Goal: Task Accomplishment & Management: Manage account settings

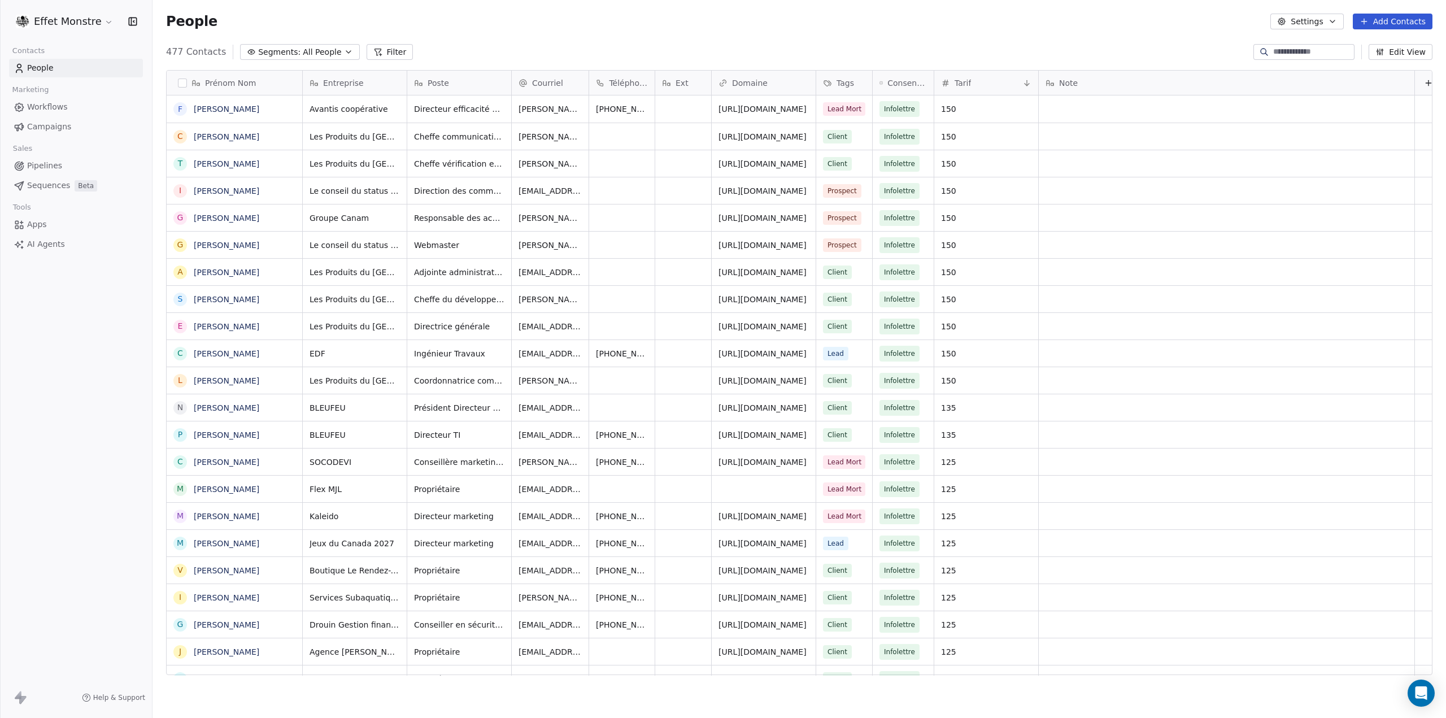
scroll to position [9, 9]
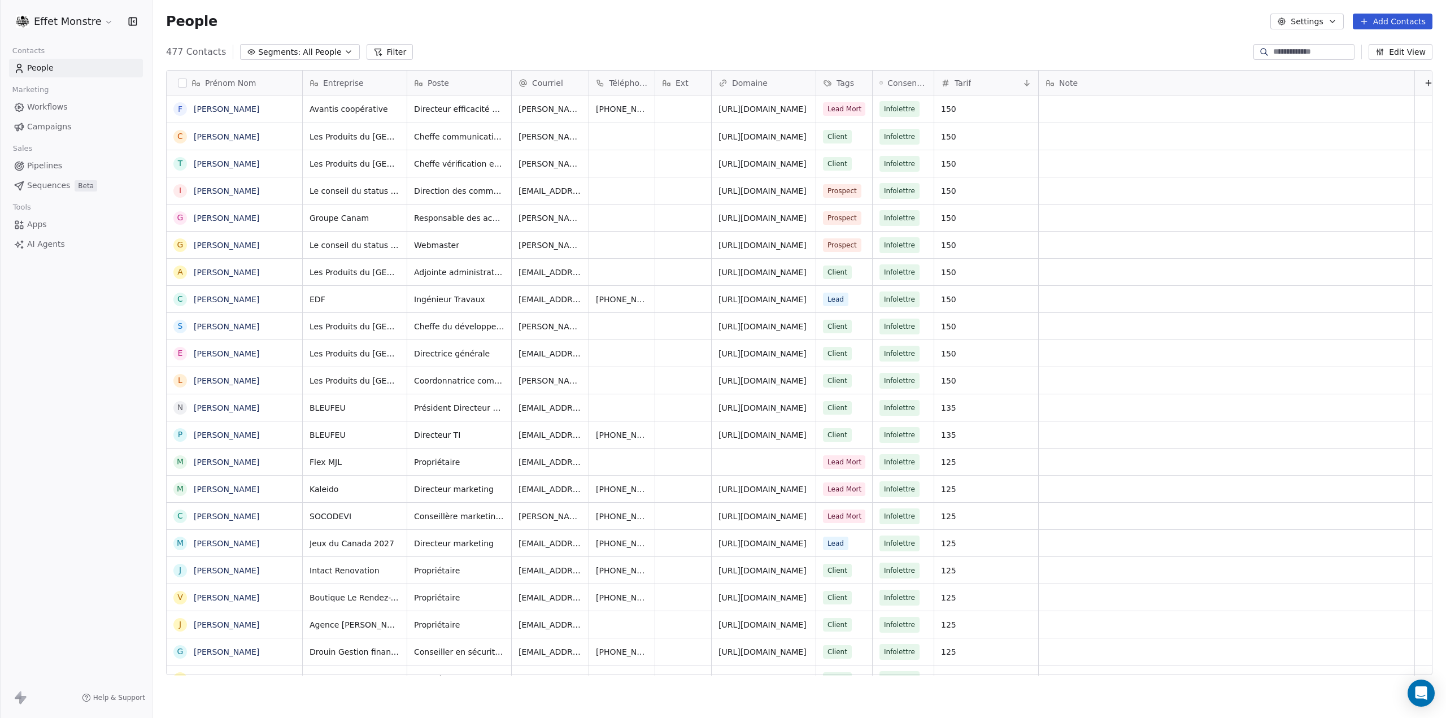
click at [1274, 50] on input at bounding box center [1312, 51] width 79 height 11
type input "*"
type input "*****"
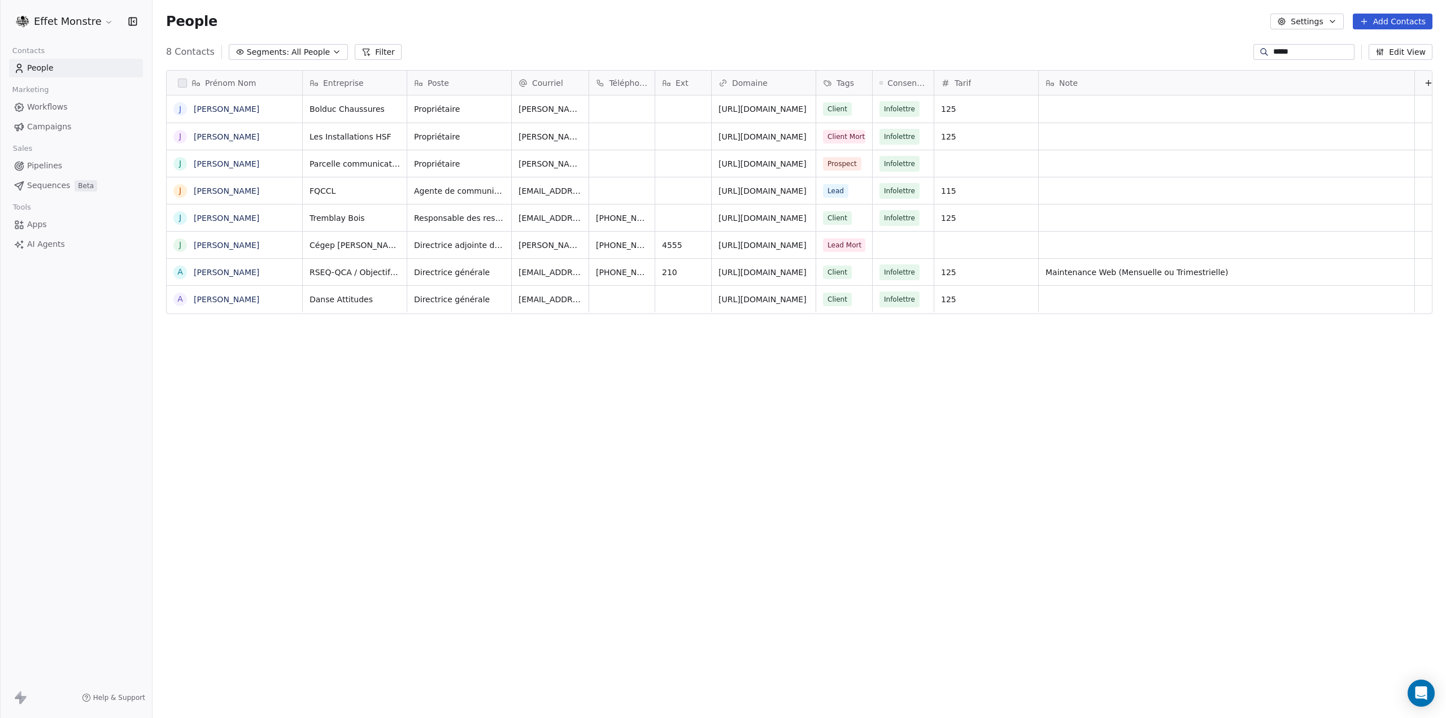
scroll to position [623, 1284]
click at [861, 110] on icon "grid" at bounding box center [865, 107] width 9 height 9
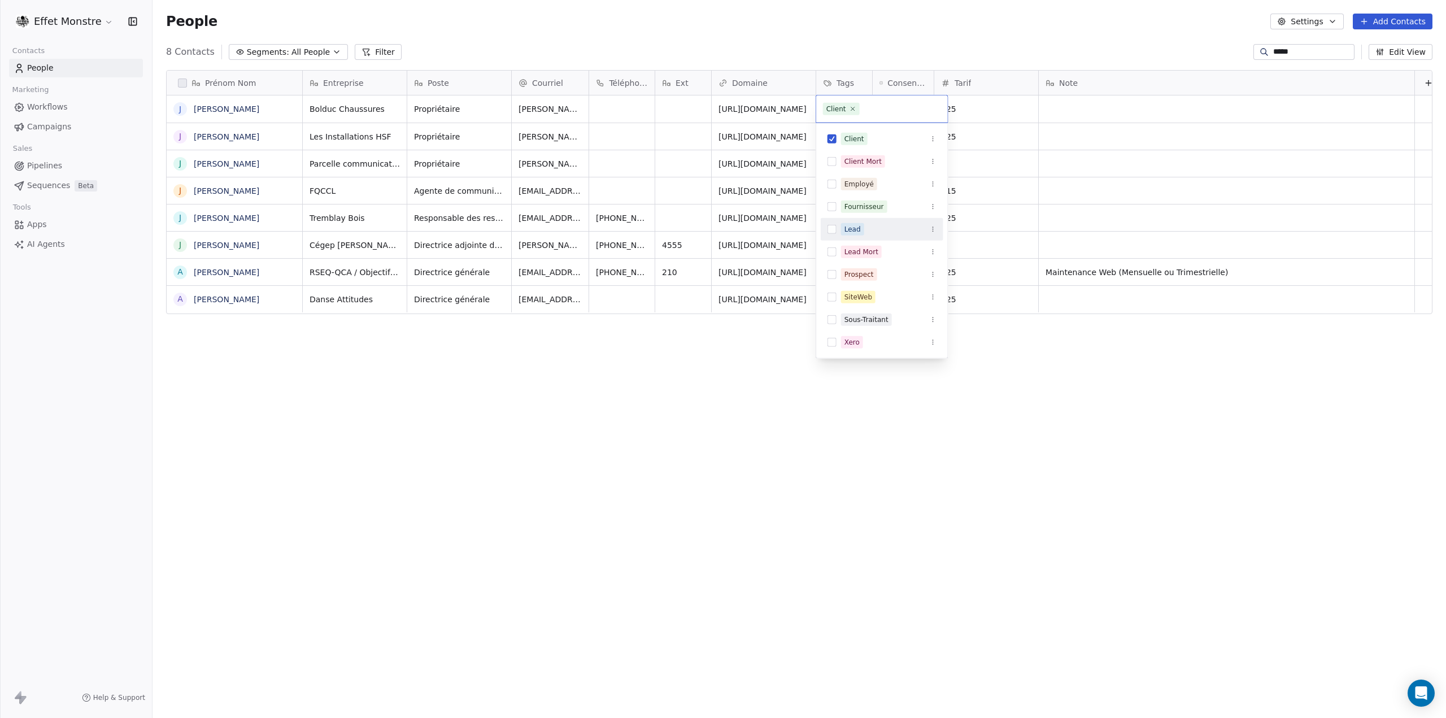
click at [834, 232] on button "Suggestions" at bounding box center [831, 229] width 9 height 9
click at [747, 382] on html "Effet Monstre Contacts People Marketing Workflows Campaigns Sales Pipelines Seq…" at bounding box center [723, 359] width 1446 height 718
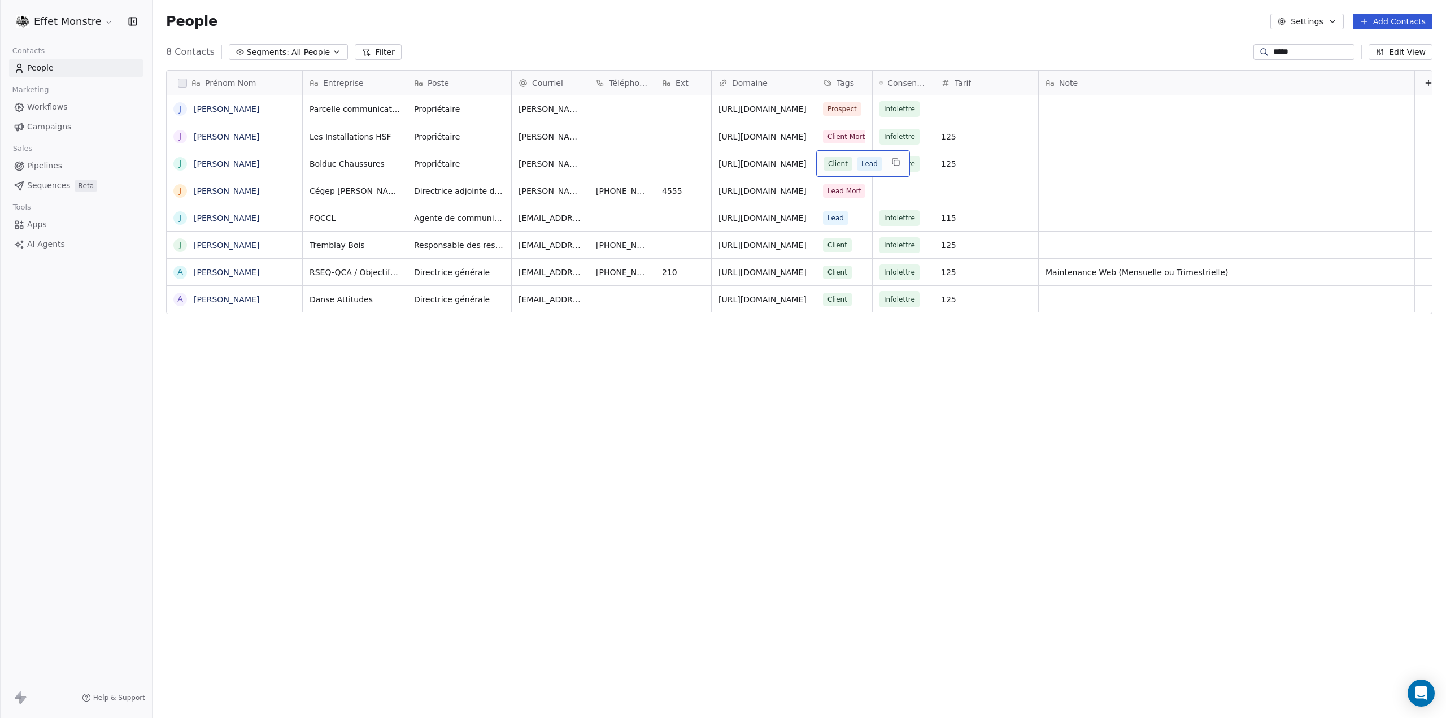
click at [851, 159] on span "Client" at bounding box center [837, 164] width 29 height 14
click at [831, 285] on button "Suggestions" at bounding box center [831, 283] width 9 height 9
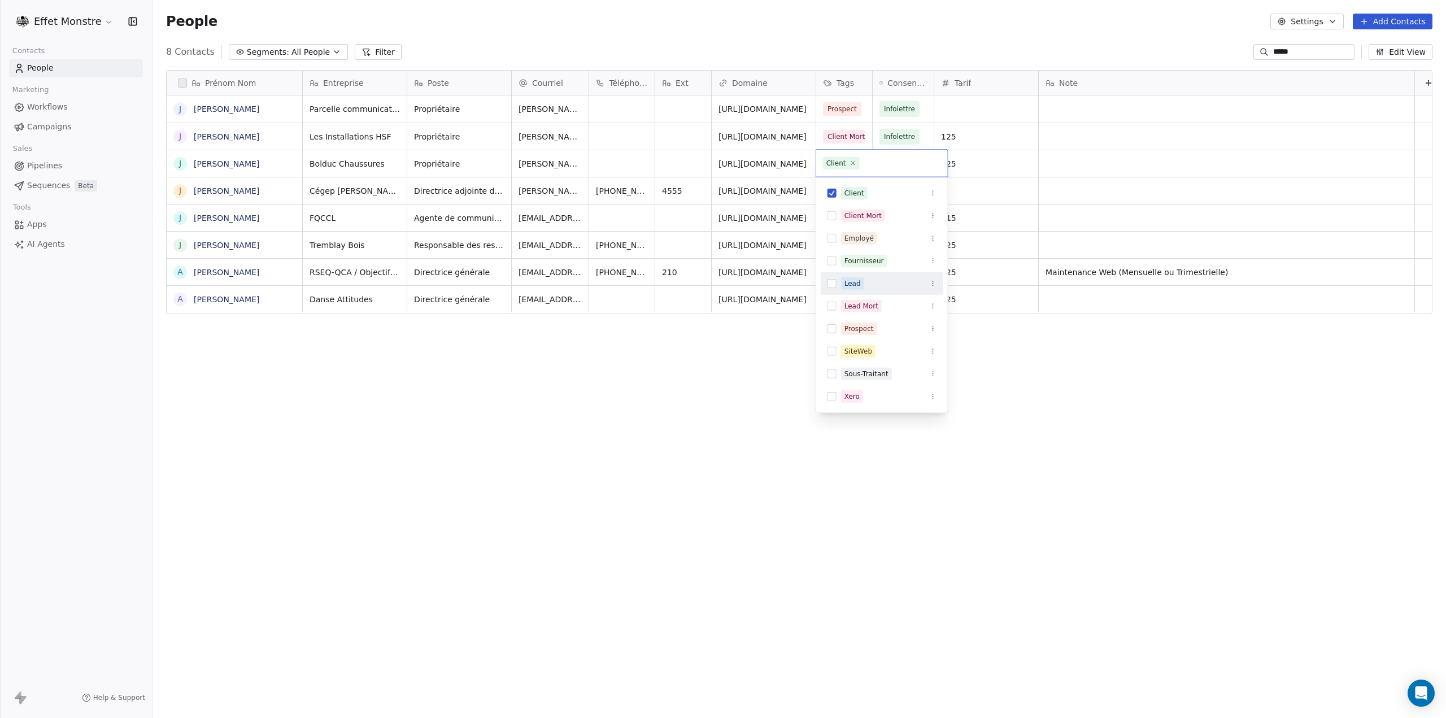
click at [751, 434] on html "Effet Monstre Contacts People Marketing Workflows Campaigns Sales Pipelines Seq…" at bounding box center [723, 359] width 1446 height 718
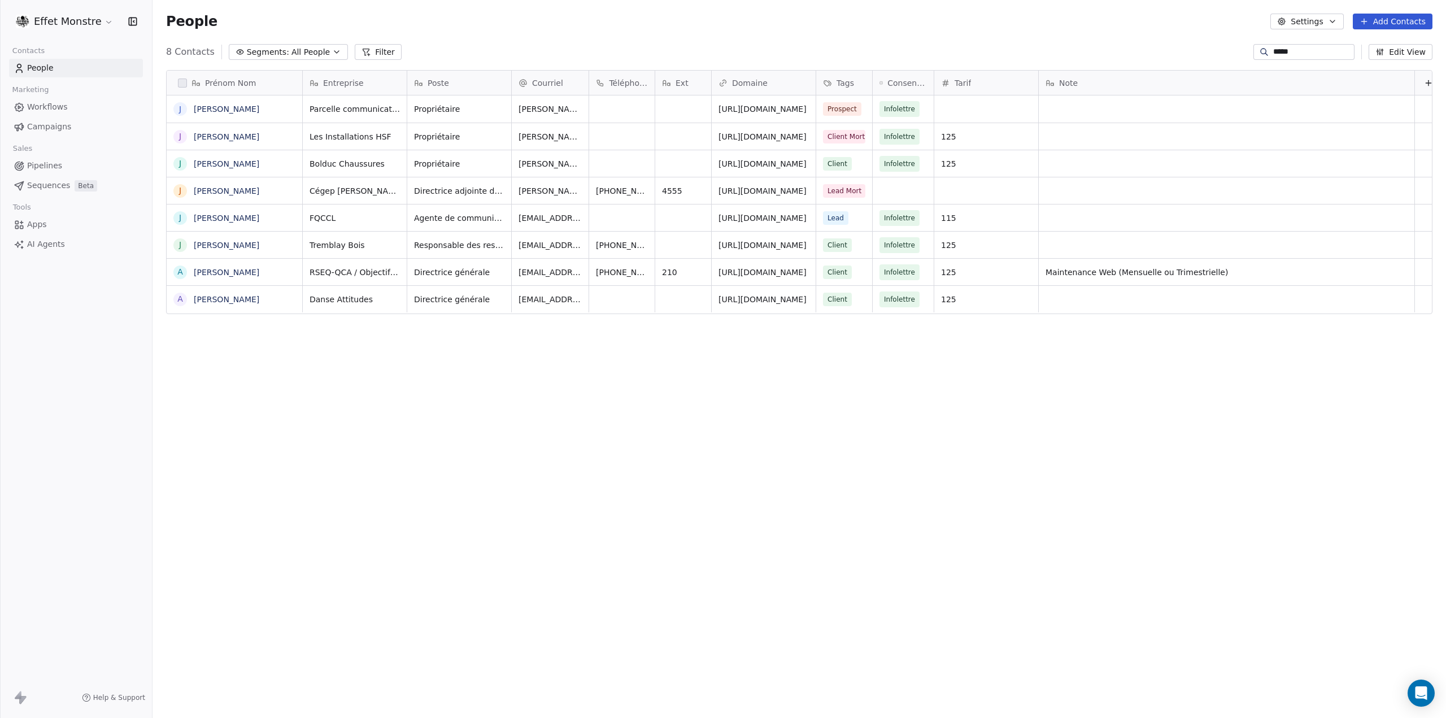
click at [46, 164] on span "Pipelines" at bounding box center [44, 166] width 35 height 12
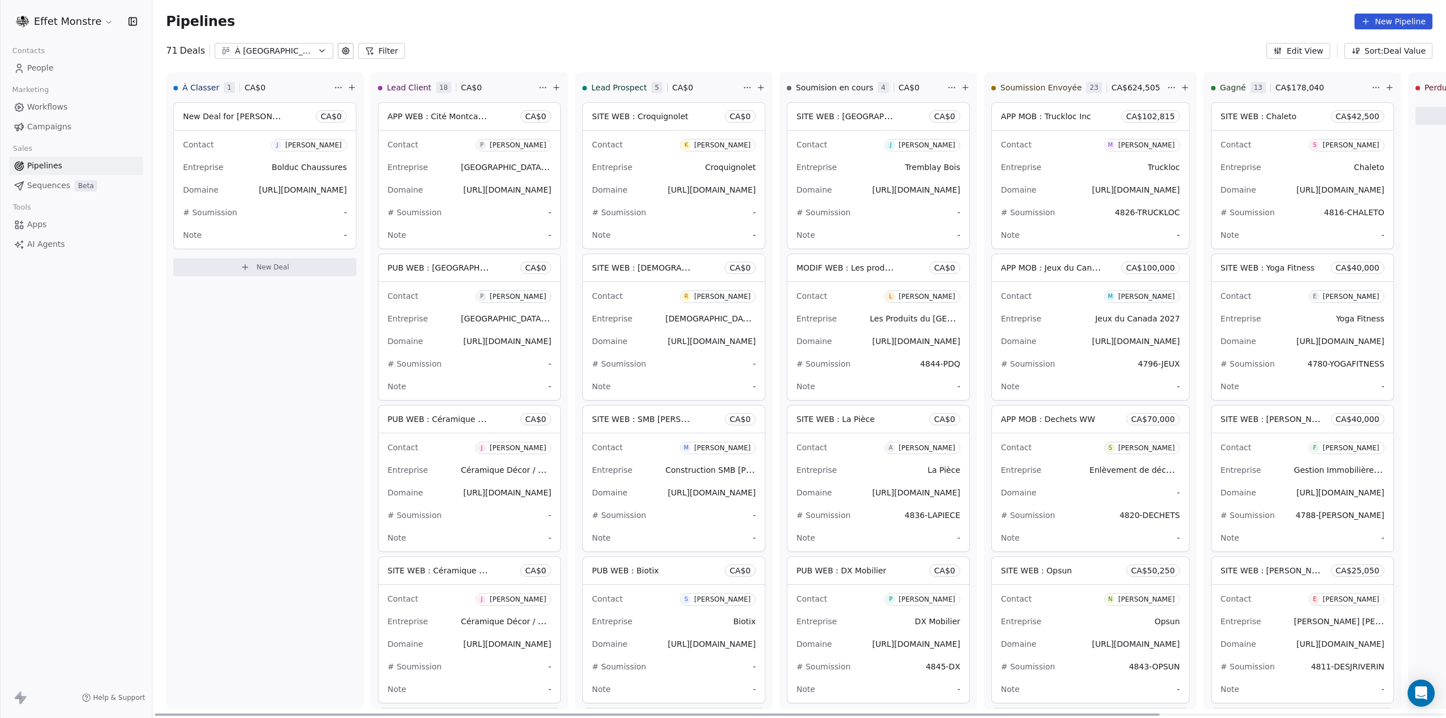
click at [243, 118] on span "New Deal for [PERSON_NAME]" at bounding box center [242, 116] width 119 height 11
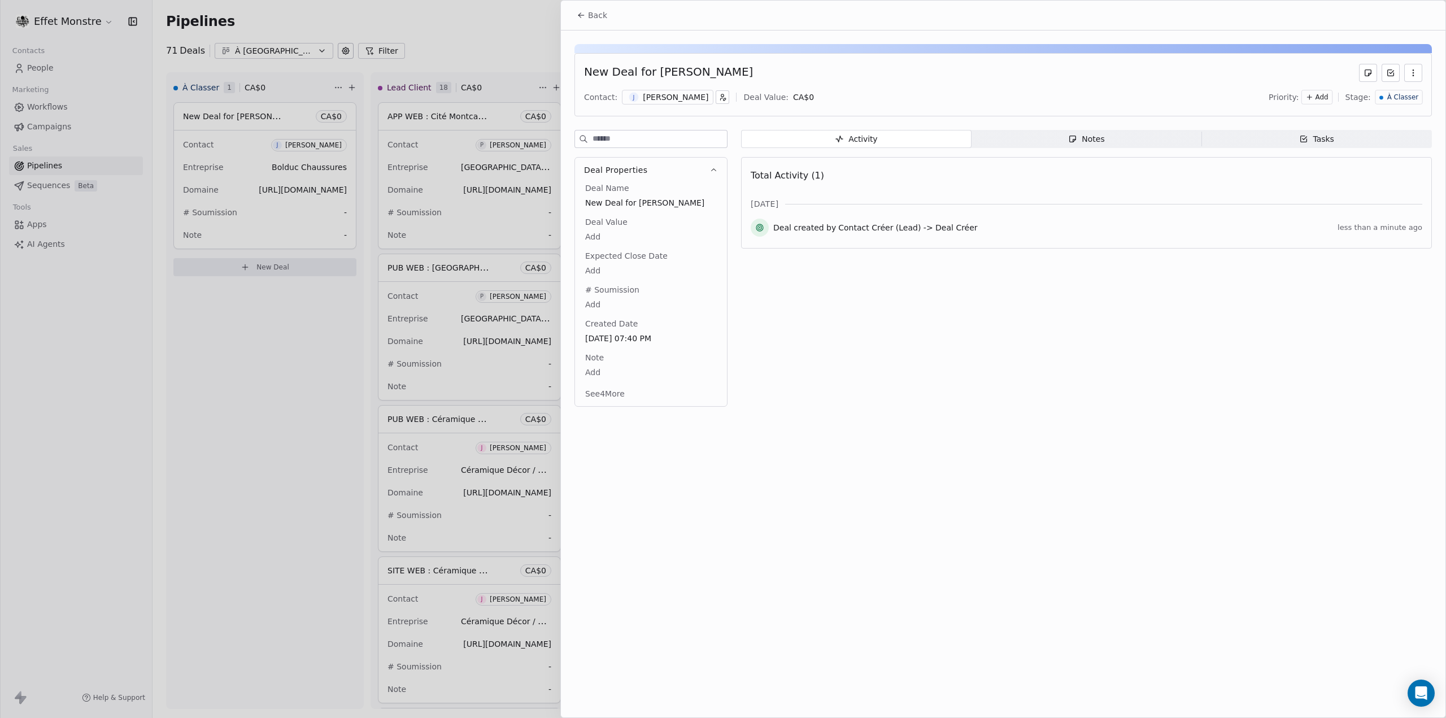
click at [619, 199] on span "New Deal for [PERSON_NAME]" at bounding box center [651, 202] width 132 height 11
click at [620, 199] on span "New Deal for [PERSON_NAME]" at bounding box center [651, 203] width 130 height 11
type textarea "*"
type textarea "**********"
click at [198, 372] on div at bounding box center [723, 359] width 1446 height 718
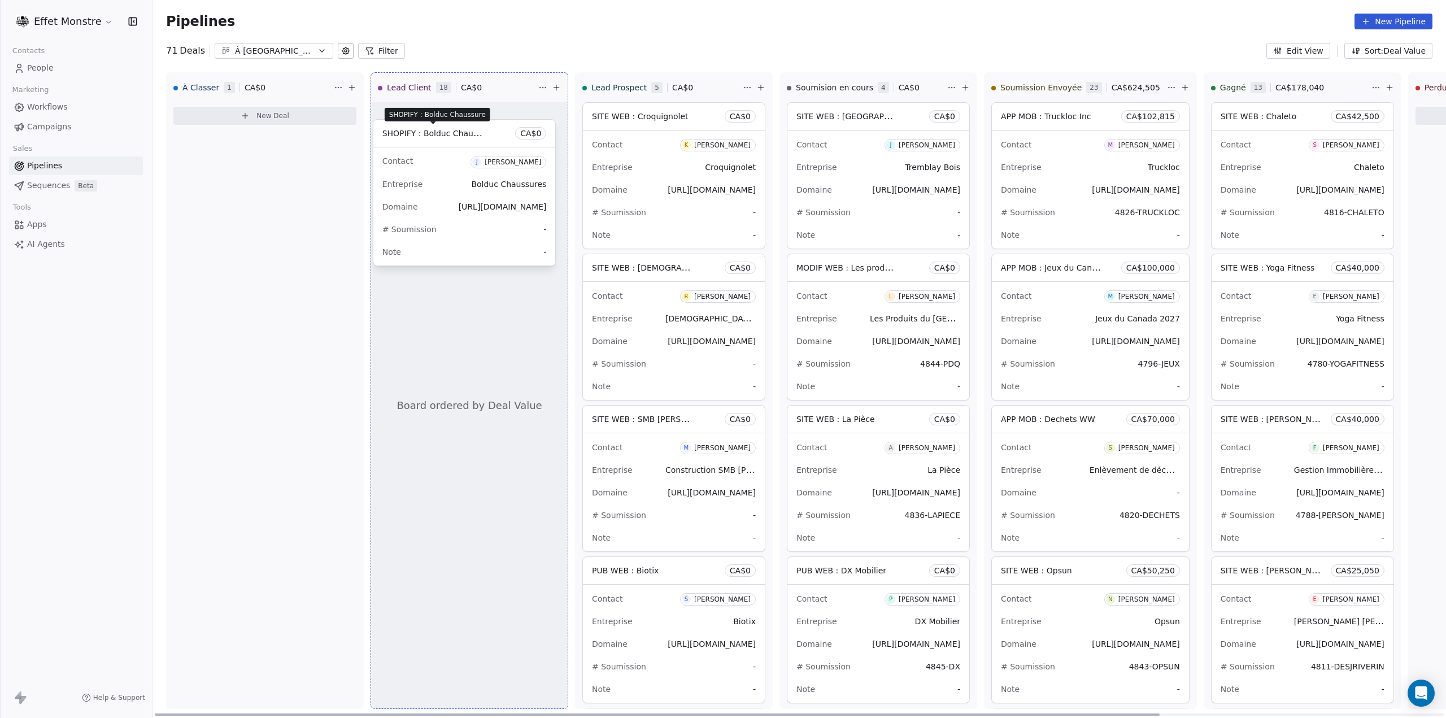
drag, startPoint x: 225, startPoint y: 119, endPoint x: 425, endPoint y: 136, distance: 200.7
